Goal: Task Accomplishment & Management: Complete application form

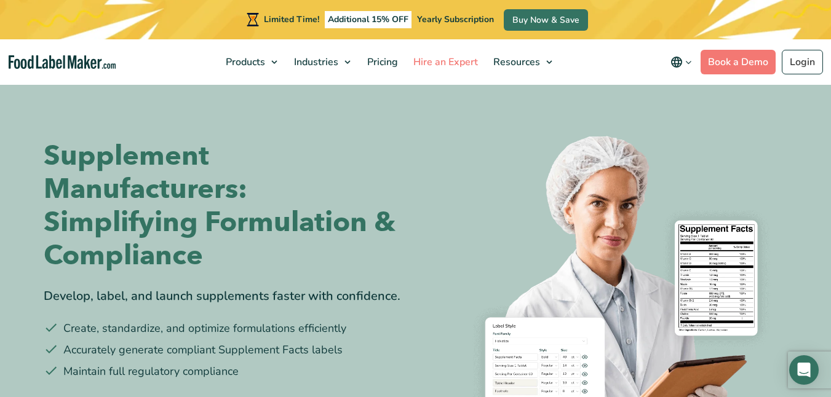
click at [406, 42] on link "Hire an Expert" at bounding box center [444, 62] width 77 height 46
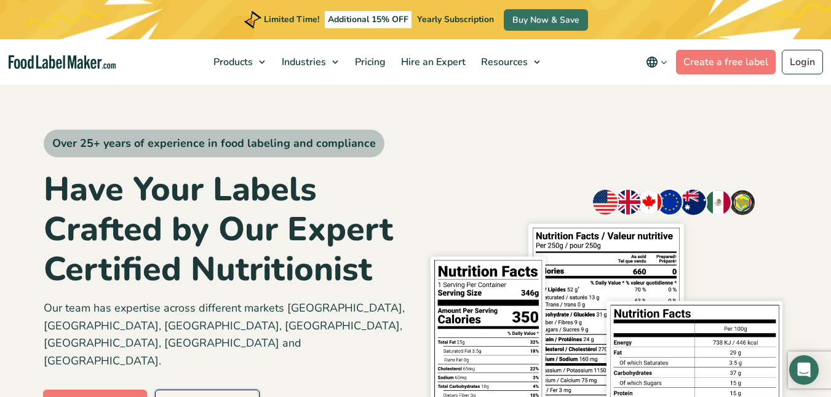
click at [202, 390] on link "Submit a form" at bounding box center [207, 402] width 105 height 25
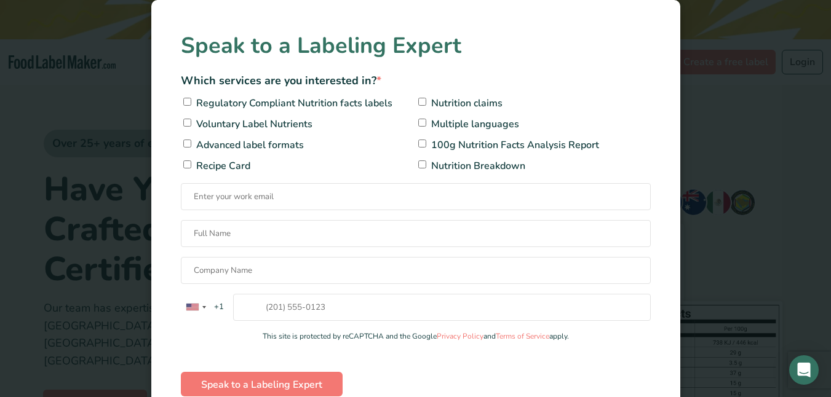
click at [792, 57] on div "× Speak to a Labeling Expert Which services are you interested in? * Regulatory…" at bounding box center [415, 198] width 831 height 397
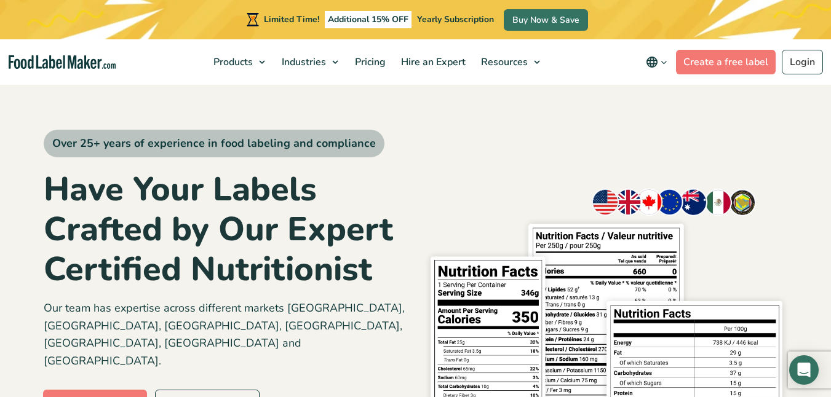
click at [371, 144] on span "Over 25+ years of experience in food labeling and compliance" at bounding box center [214, 144] width 341 height 28
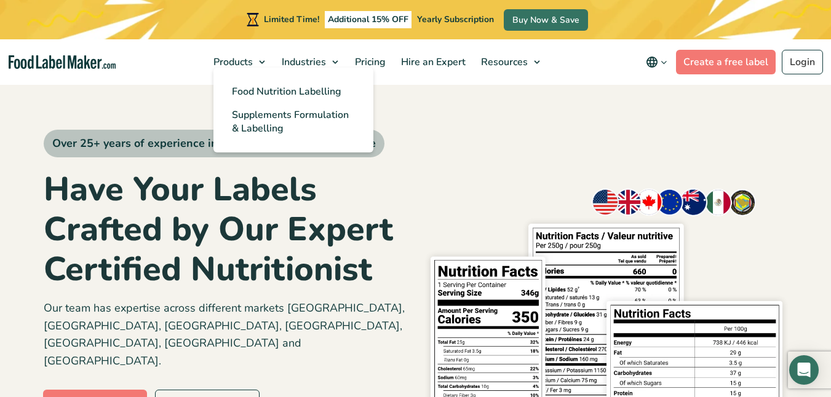
click at [237, 74] on ul "Food Nutrition Labelling Supplements Formulation & Labelling" at bounding box center [293, 110] width 160 height 85
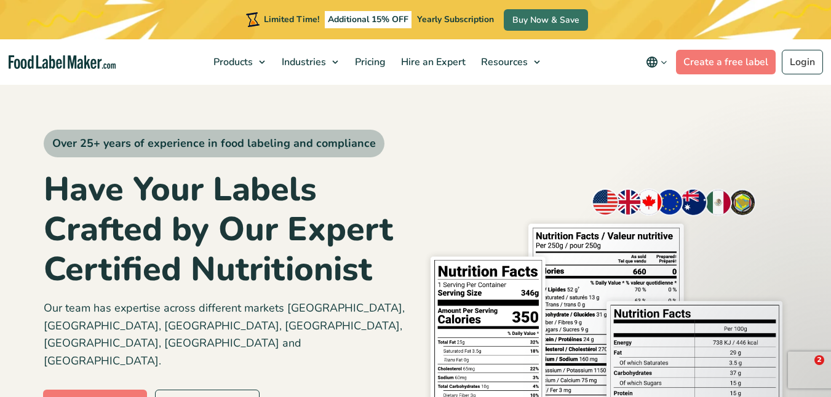
click at [652, 181] on img at bounding box center [606, 328] width 363 height 295
click at [393, 81] on ul "Products Food Nutrition Labelling Supplements Formulation & Labelling Industrie…" at bounding box center [376, 62] width 340 height 46
click at [178, 390] on link "Submit a form" at bounding box center [207, 402] width 105 height 25
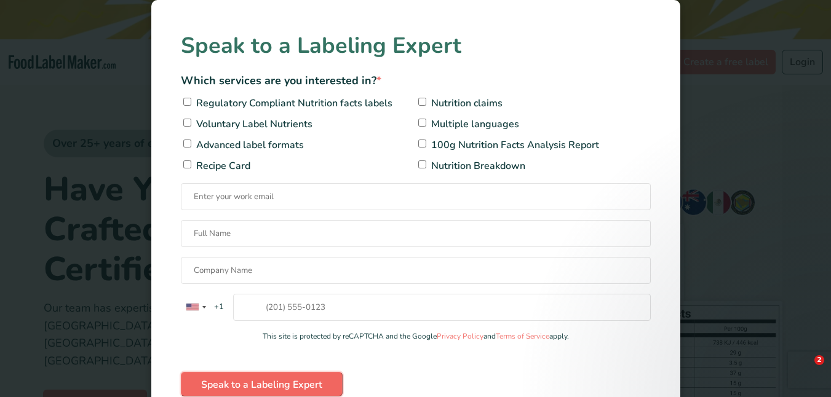
click at [182, 379] on input "Speak to a Labeling Expert" at bounding box center [262, 384] width 162 height 25
